Goal: Find specific page/section: Find specific page/section

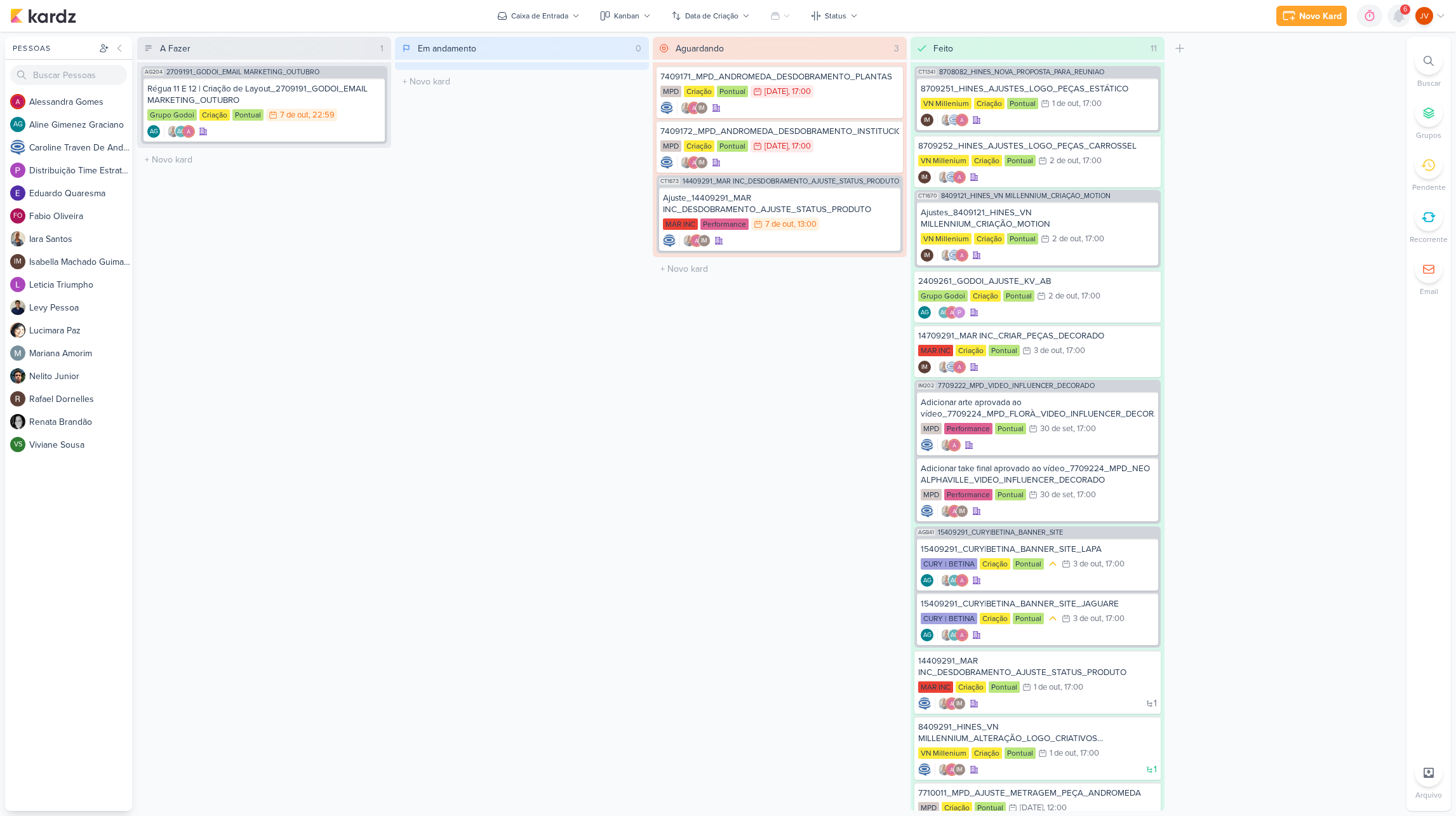
click at [1403, 15] on icon at bounding box center [1399, 16] width 10 height 12
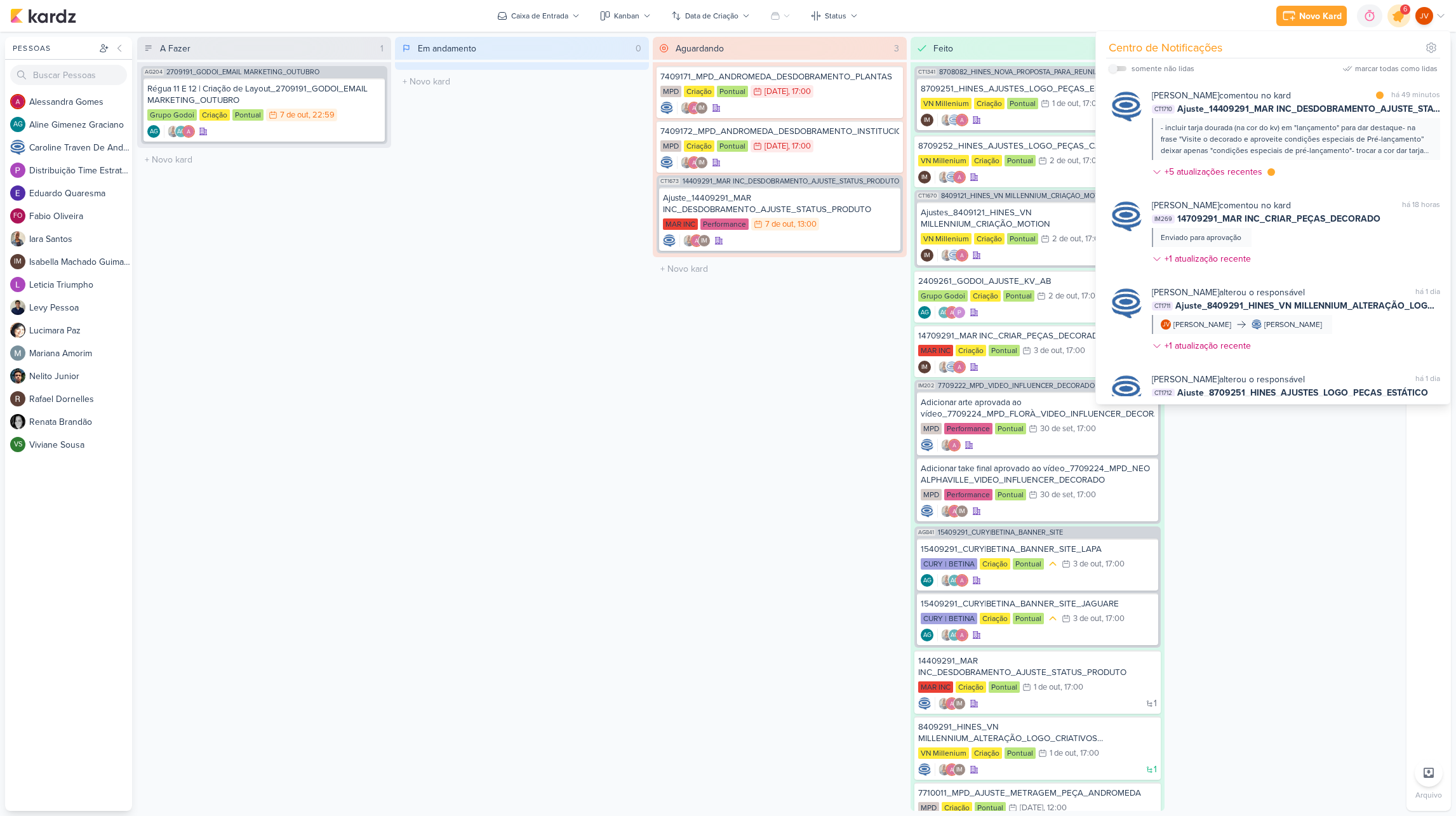
click at [1402, 15] on icon at bounding box center [1399, 16] width 15 height 15
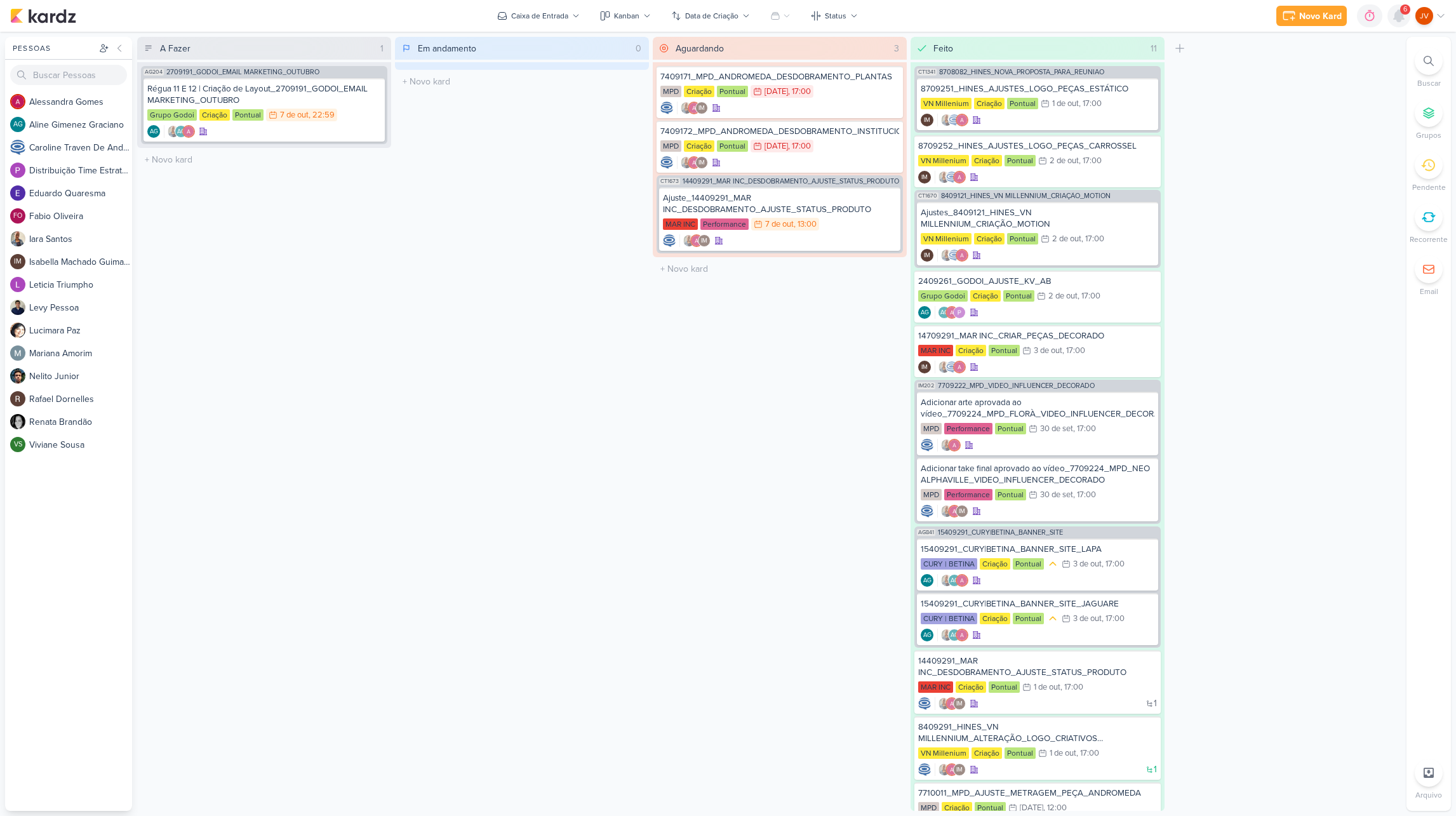
click at [1403, 16] on icon at bounding box center [1399, 16] width 10 height 12
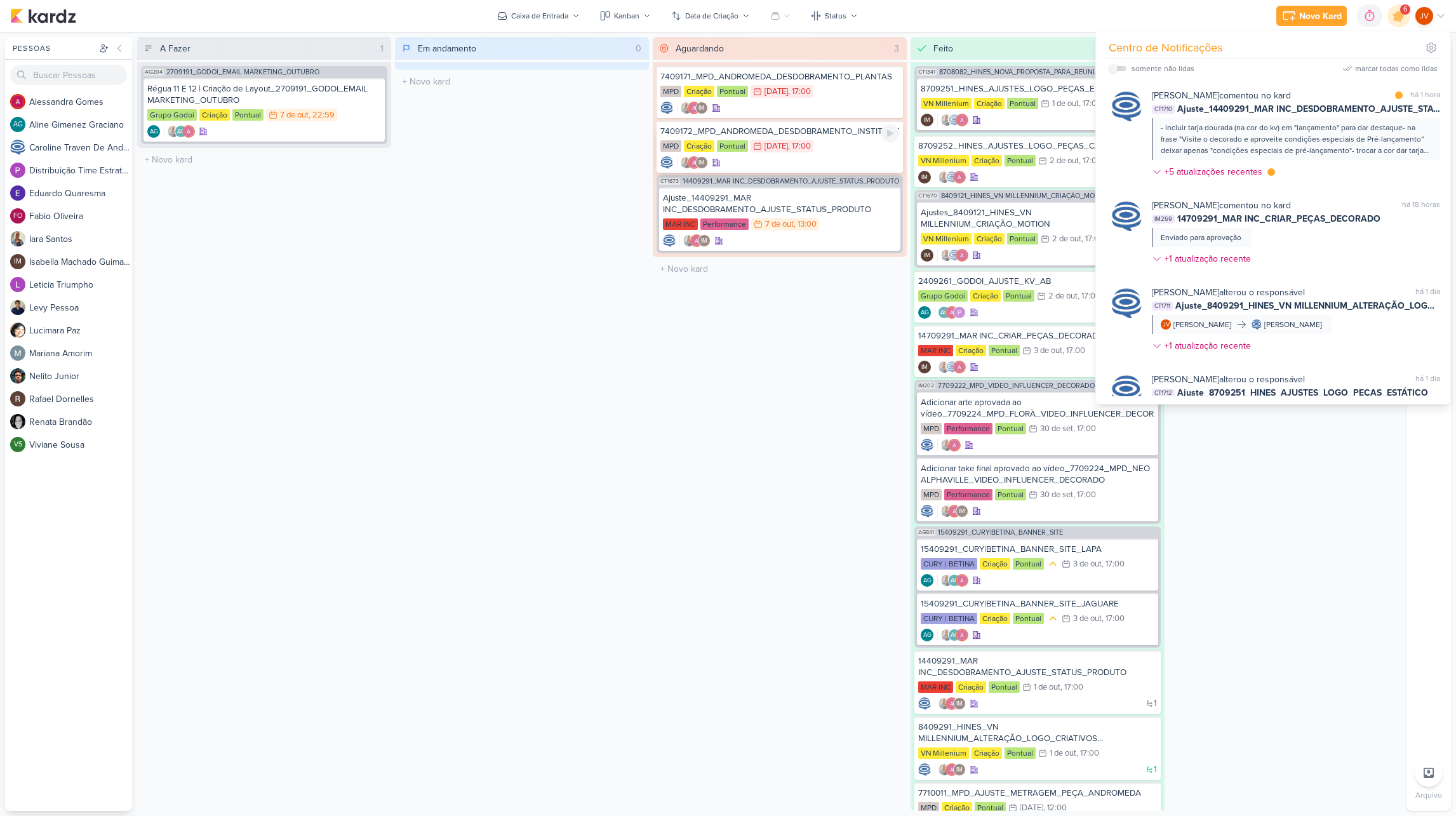
click at [827, 147] on div "MPD Criação Pontual 6/10 [DATE] 17:00" at bounding box center [780, 147] width 239 height 14
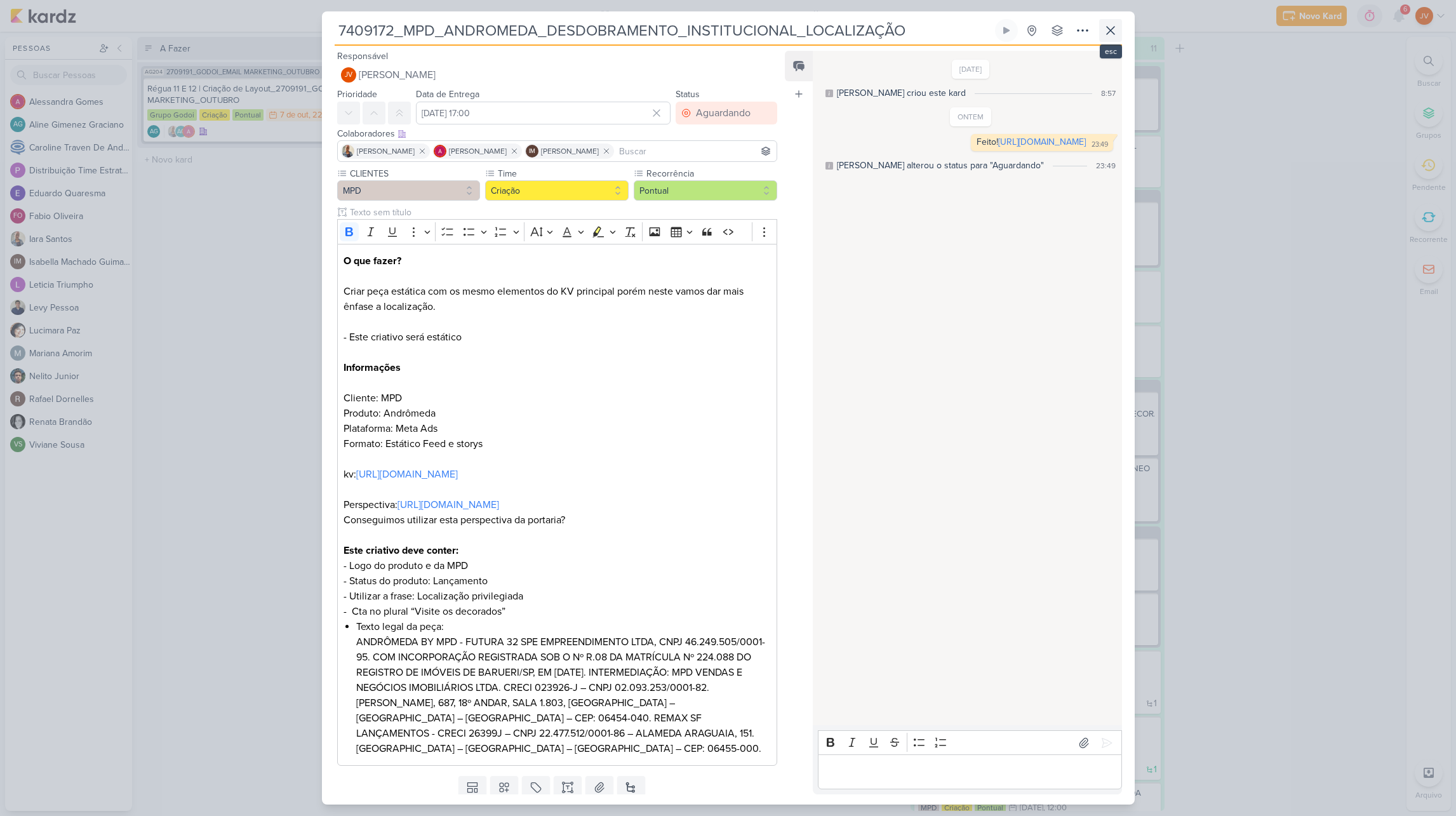
click at [1110, 32] on icon at bounding box center [1110, 30] width 15 height 15
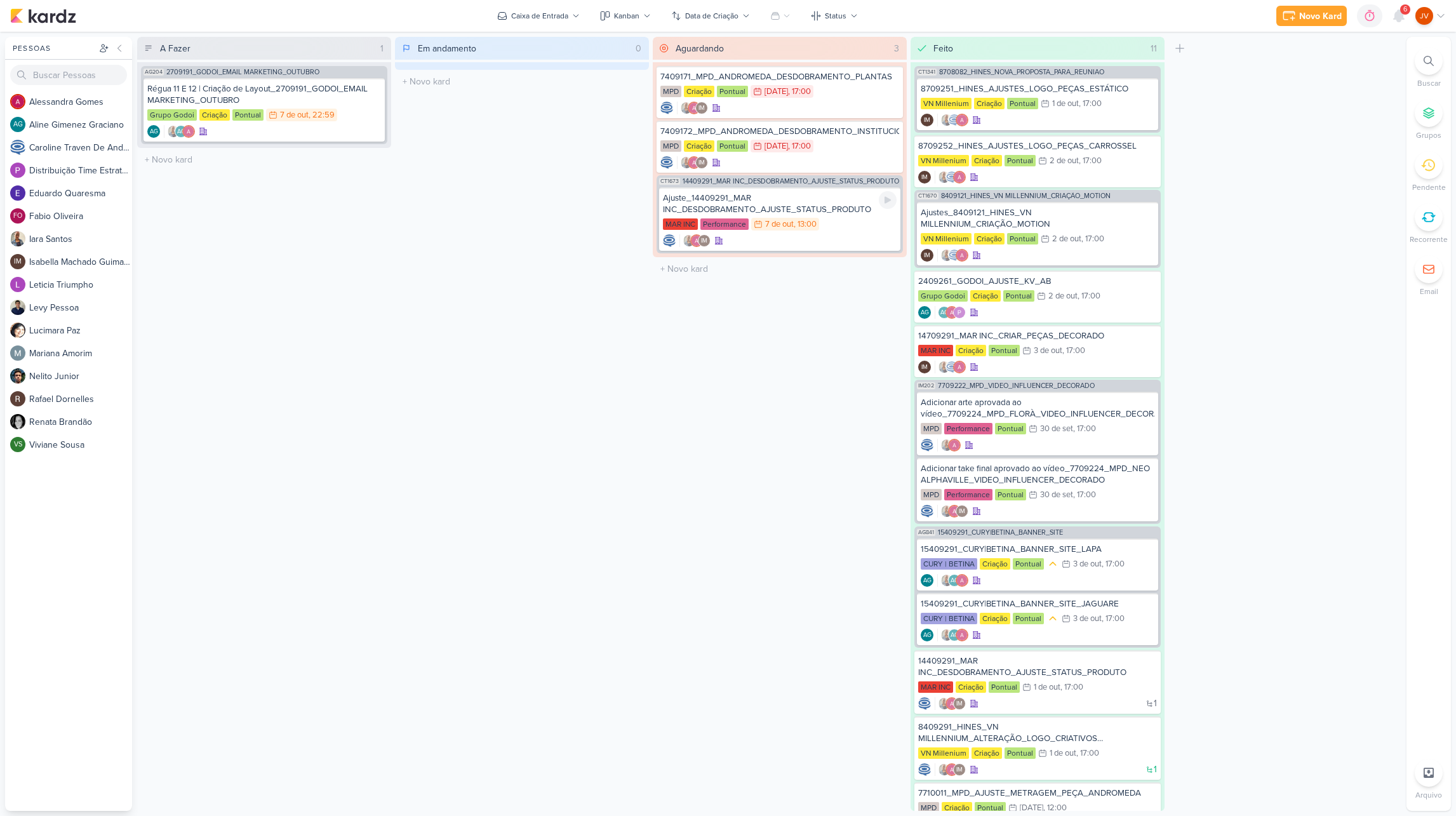
click at [851, 210] on div "Ajuste_14409291_MAR INC_DESDOBRAMENTO_AJUSTE_STATUS_PRODUTO" at bounding box center [780, 203] width 234 height 23
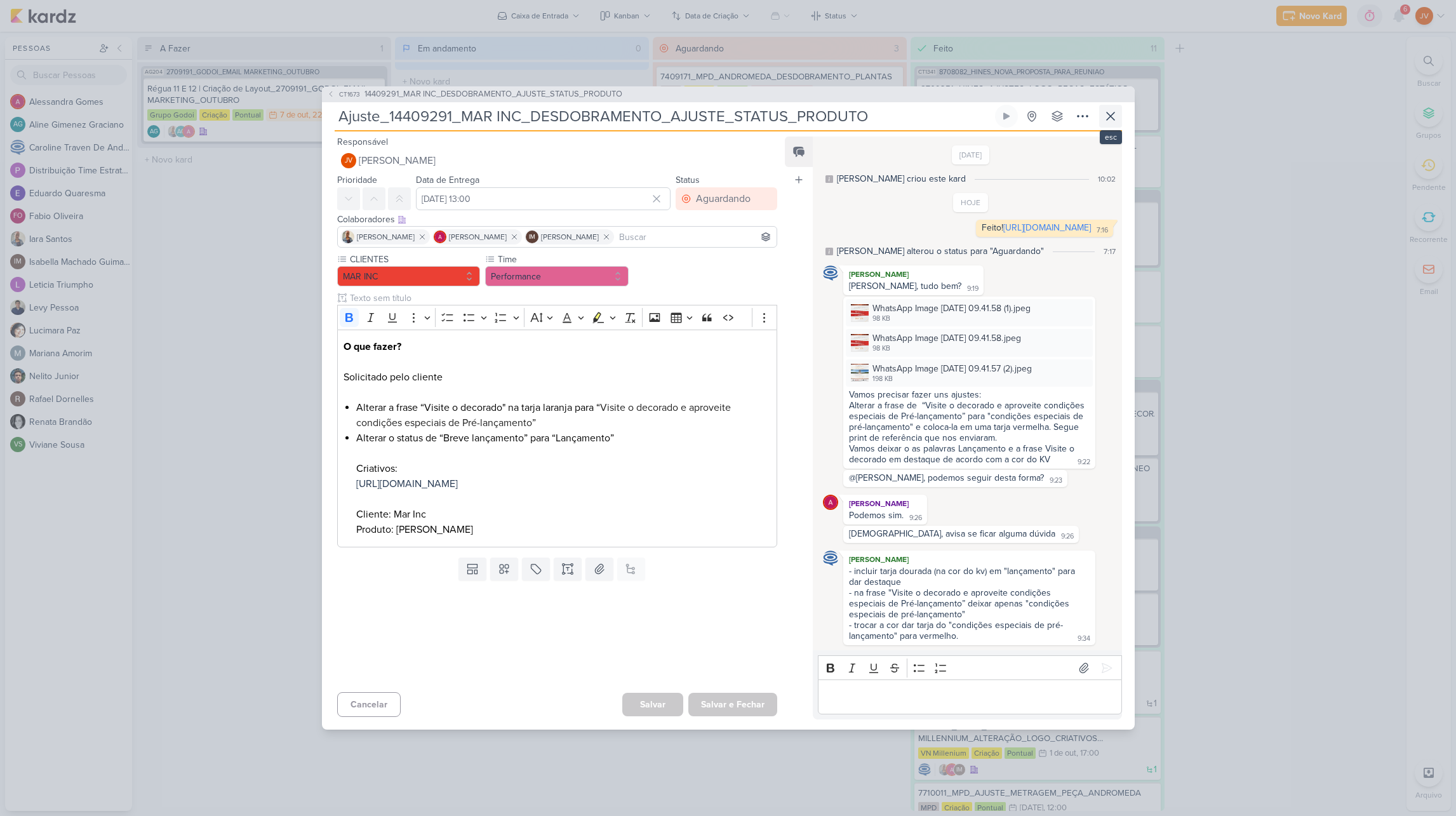
click at [1113, 109] on icon at bounding box center [1110, 116] width 15 height 15
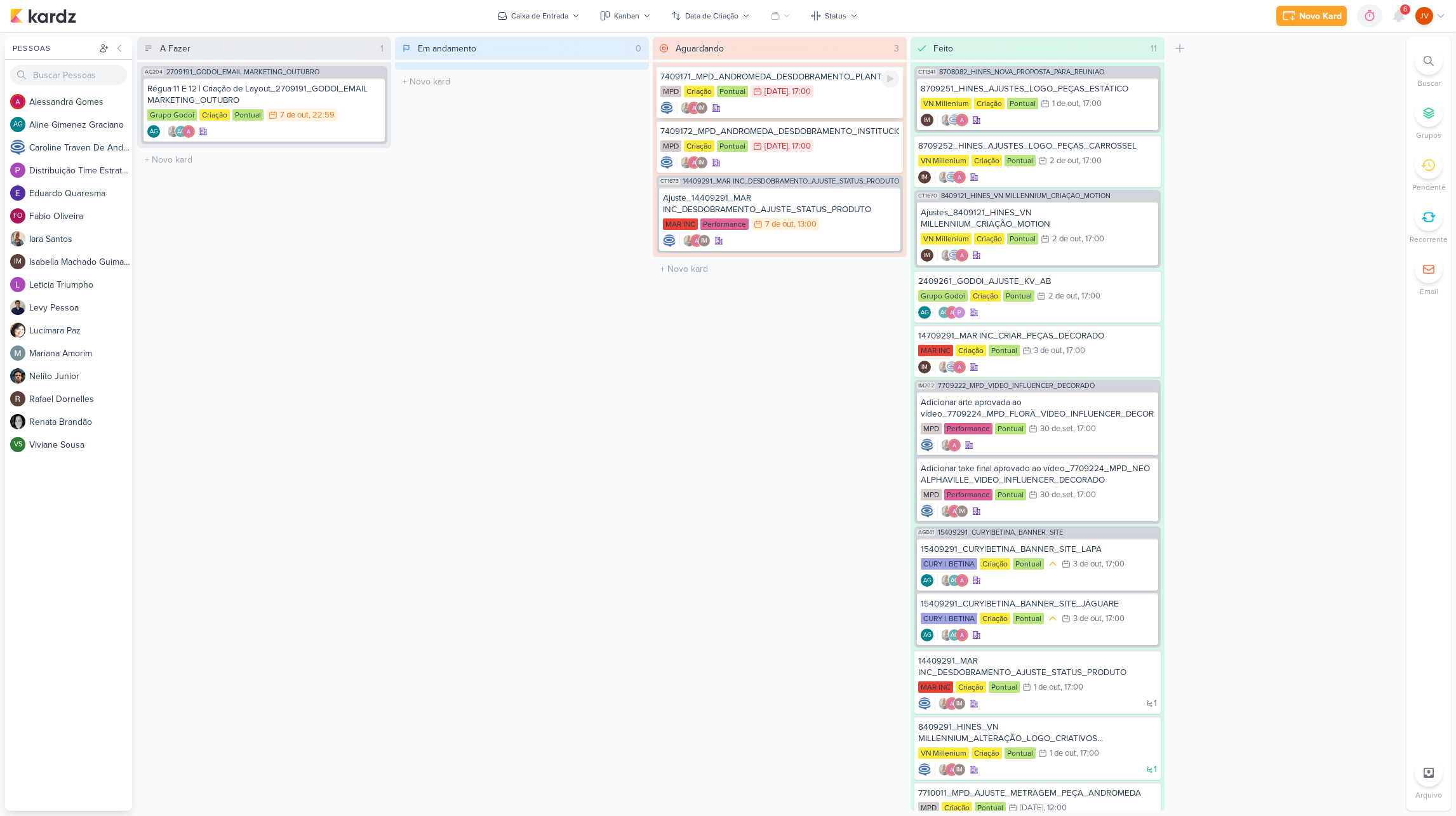
click at [849, 89] on div "MPD Criação Pontual 6/10 [DATE] 17:00" at bounding box center [780, 92] width 239 height 14
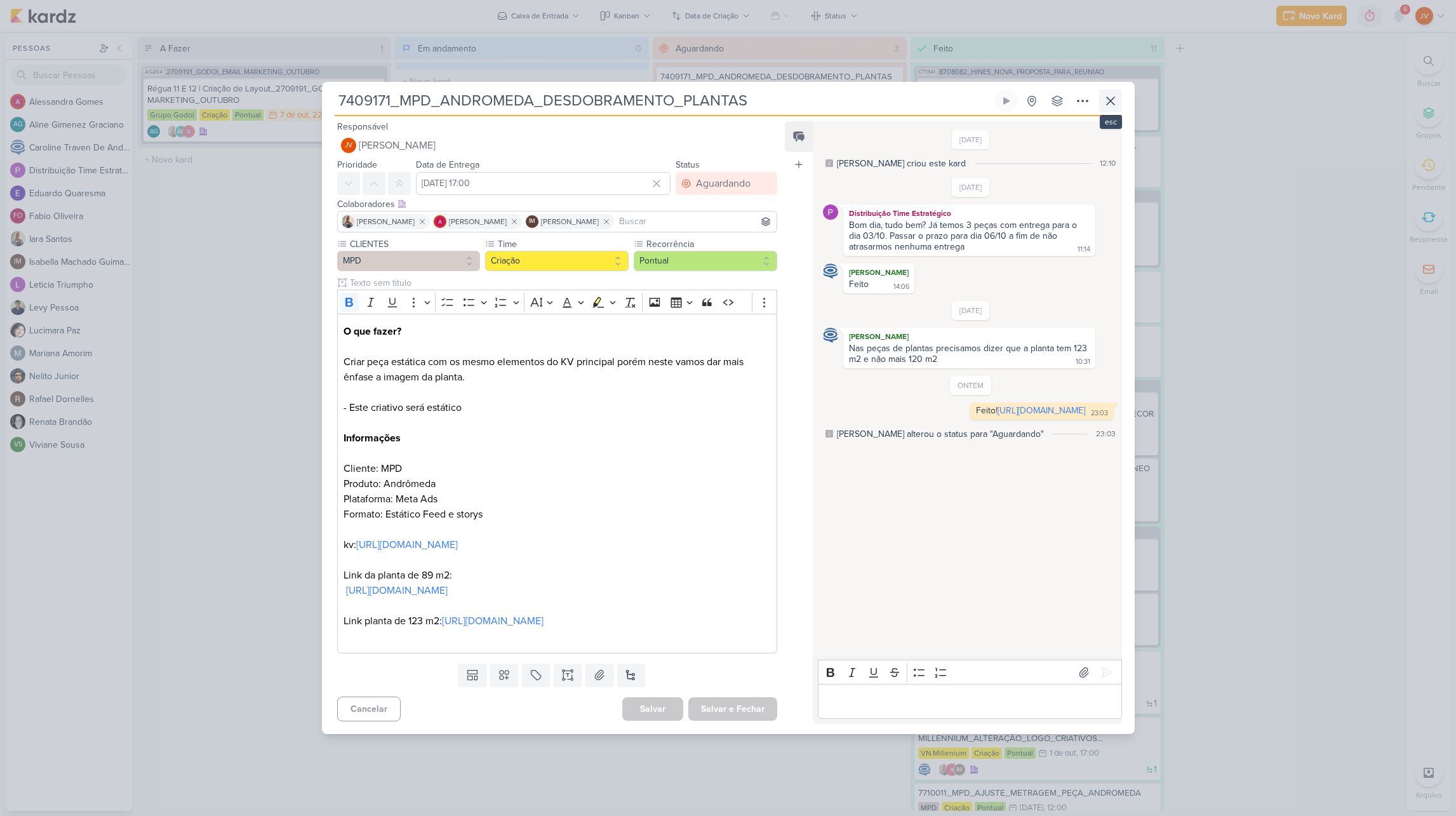
click at [1110, 97] on icon at bounding box center [1111, 101] width 8 height 8
